Goal: Information Seeking & Learning: Learn about a topic

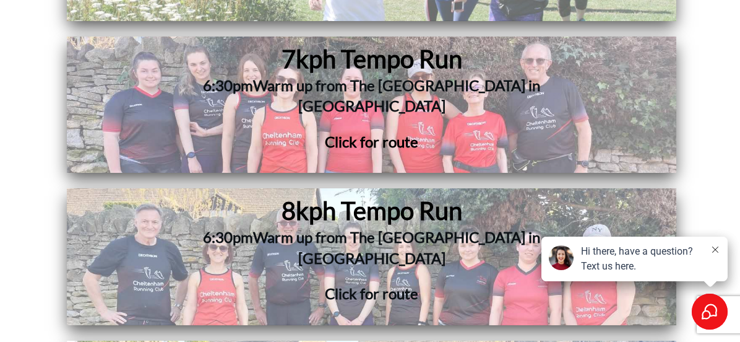
scroll to position [4620, 0]
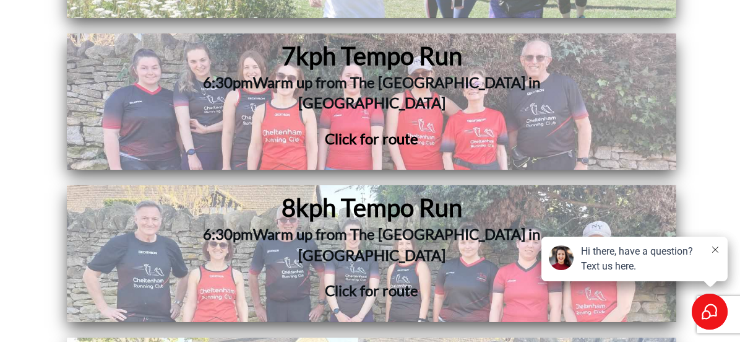
click at [370, 280] on h3 "Click for route" at bounding box center [372, 298] width 480 height 36
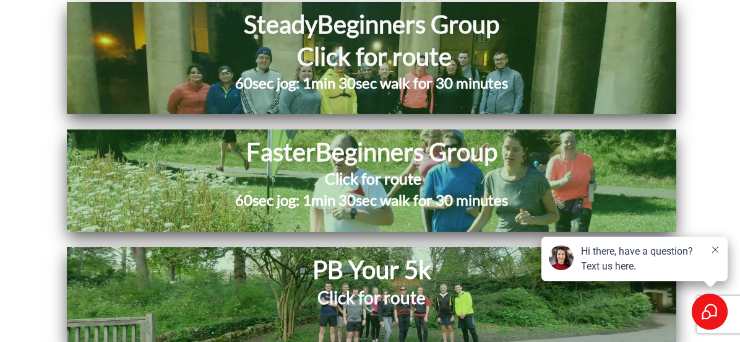
scroll to position [6481, 0]
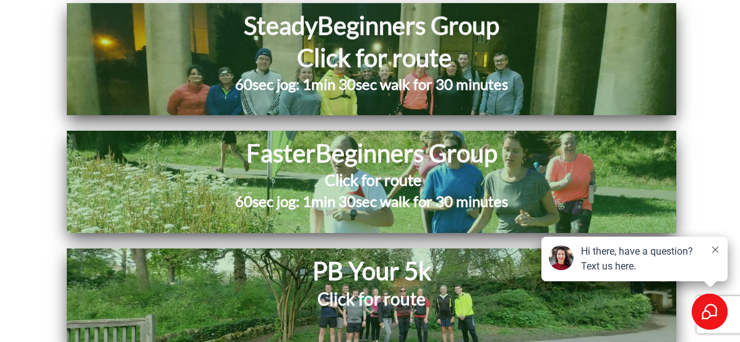
click at [449, 286] on h2 "Click for route" at bounding box center [371, 305] width 403 height 39
